Goal: Transaction & Acquisition: Purchase product/service

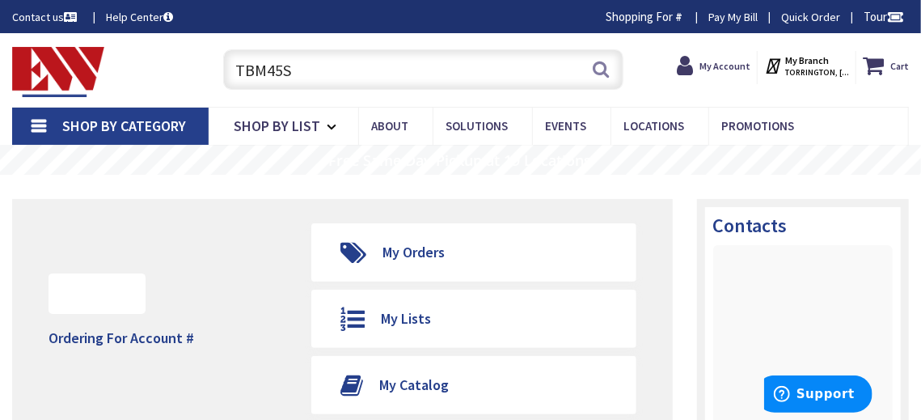
type input "TBM45S"
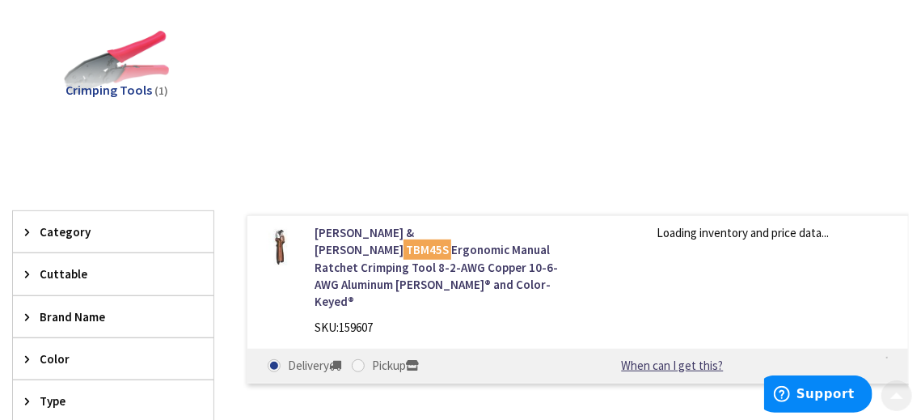
scroll to position [243, 0]
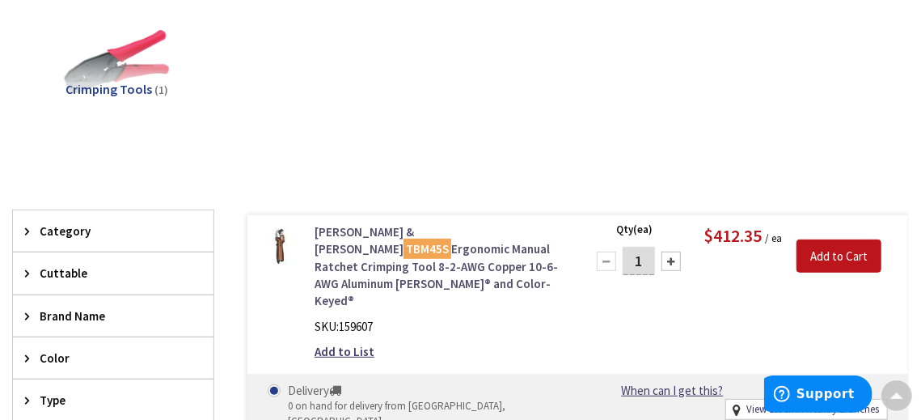
click at [361, 228] on link "Thomas & Betts TBM45S Ergonomic Manual Ratchet Crimping Tool 8-2-AWG Copper 10-…" at bounding box center [440, 266] width 251 height 87
